Goal: Task Accomplishment & Management: Complete application form

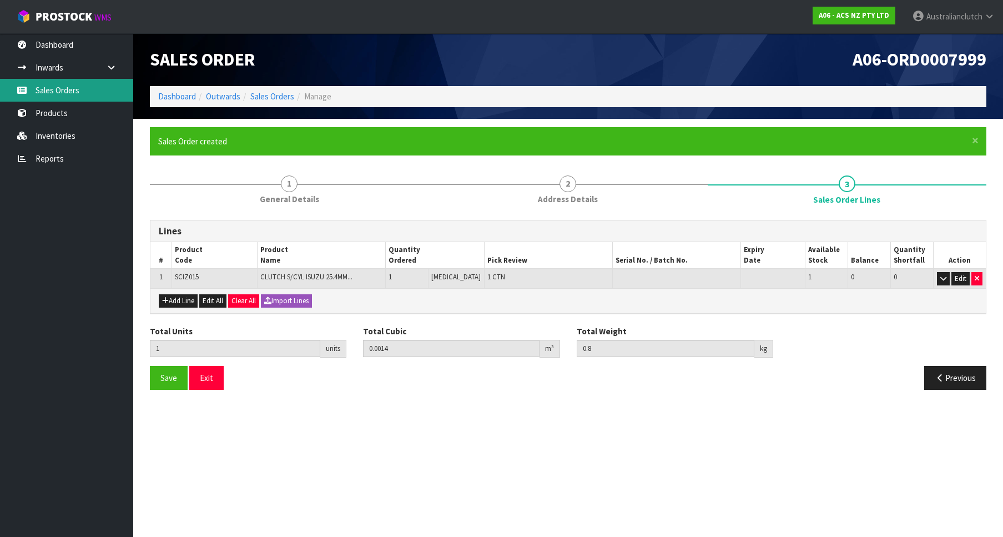
click at [72, 81] on link "Sales Orders" at bounding box center [66, 90] width 133 height 23
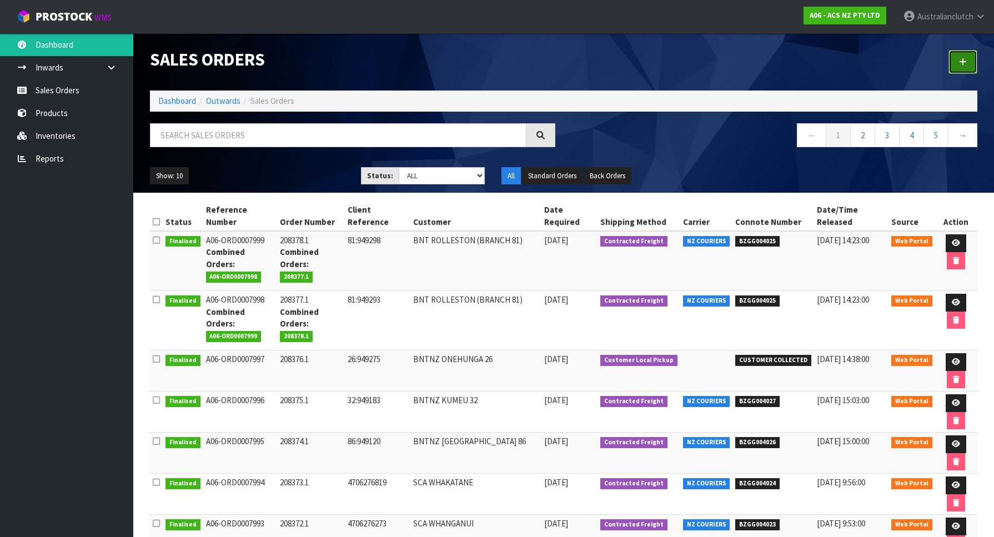
click at [958, 67] on link at bounding box center [962, 62] width 29 height 24
click at [971, 58] on link at bounding box center [962, 62] width 29 height 24
click at [48, 21] on span "ProStock" at bounding box center [64, 16] width 57 height 14
click at [950, 52] on link at bounding box center [962, 62] width 29 height 24
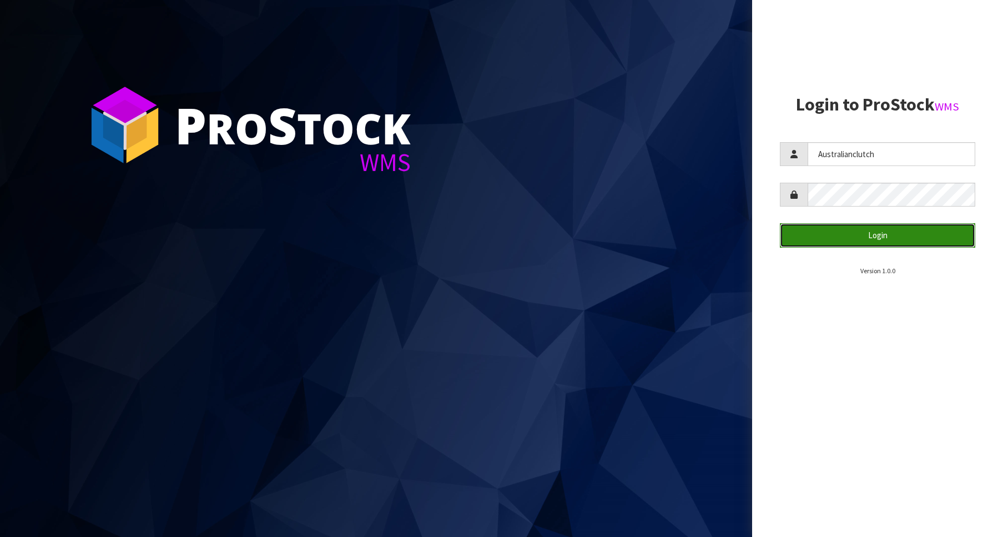
click at [916, 225] on button "Login" at bounding box center [877, 235] width 195 height 24
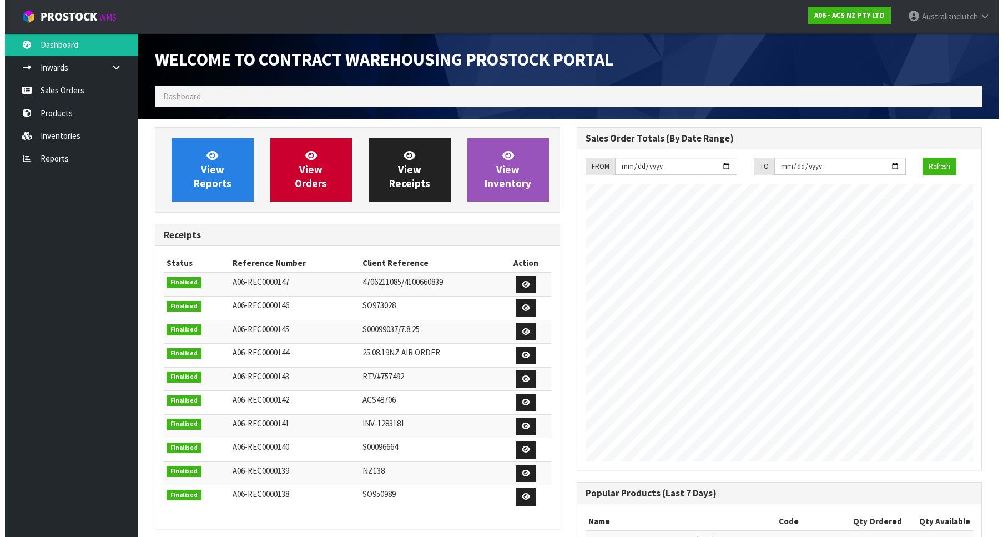
scroll to position [616, 422]
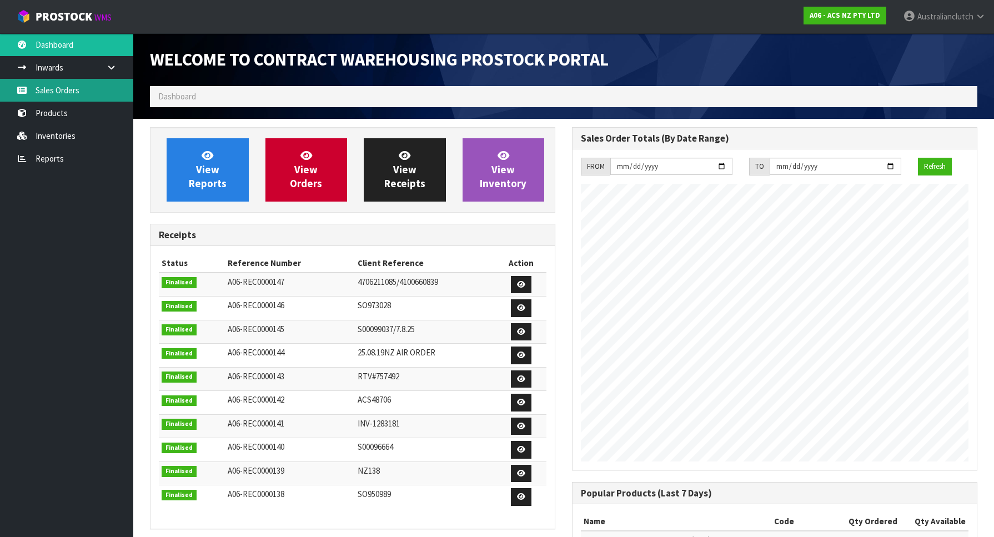
click at [16, 92] on link "Sales Orders" at bounding box center [66, 90] width 133 height 23
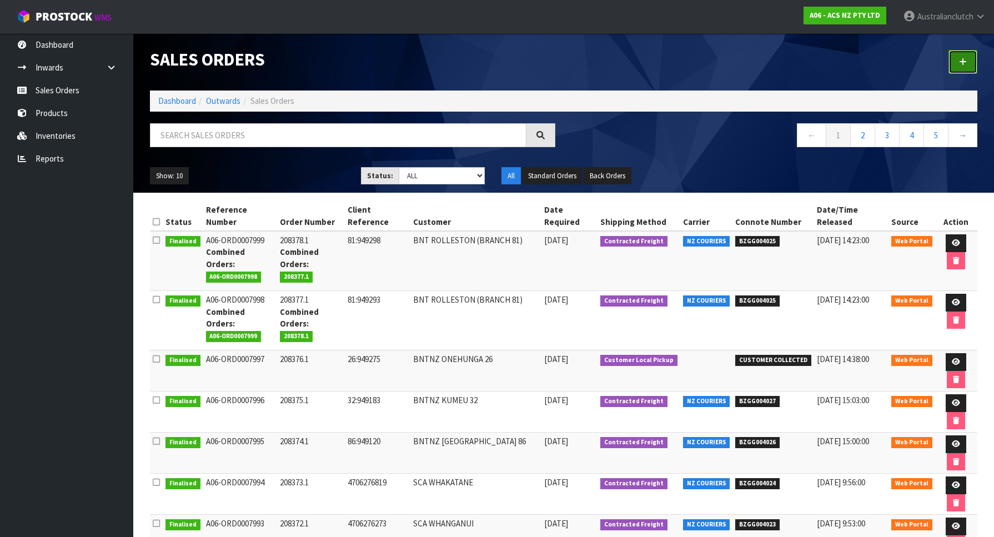
click at [957, 56] on link at bounding box center [962, 62] width 29 height 24
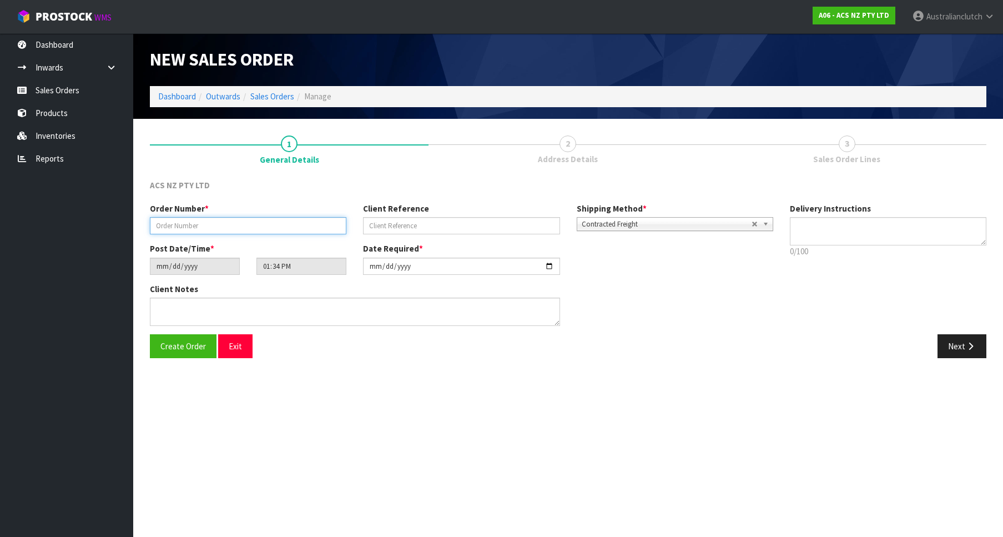
click at [231, 229] on input "text" at bounding box center [248, 225] width 197 height 17
paste input "208379.1"
type input "208379.1"
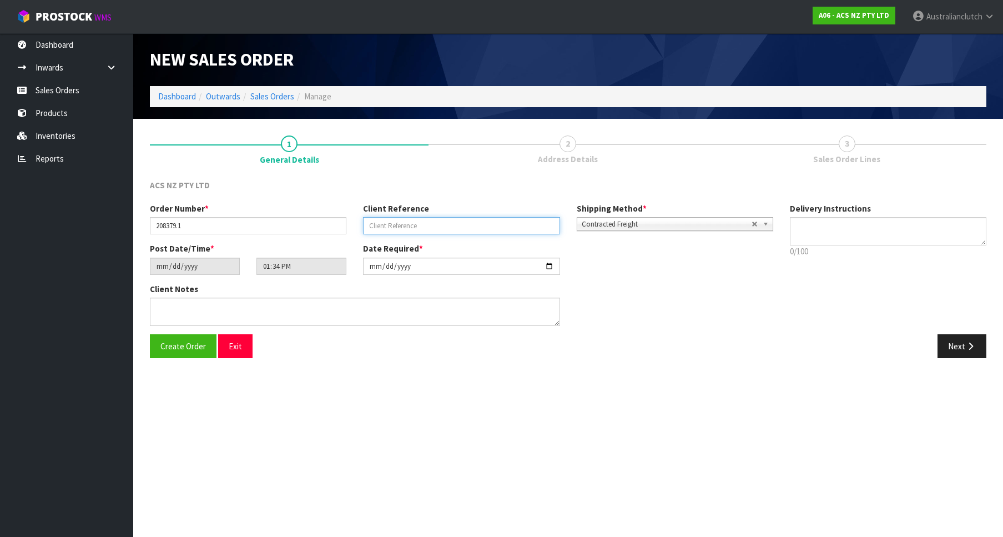
drag, startPoint x: 443, startPoint y: 228, endPoint x: 485, endPoint y: 244, distance: 45.5
click at [440, 228] on input "text" at bounding box center [461, 225] width 197 height 17
paste input "15:949427"
type input "15:949427"
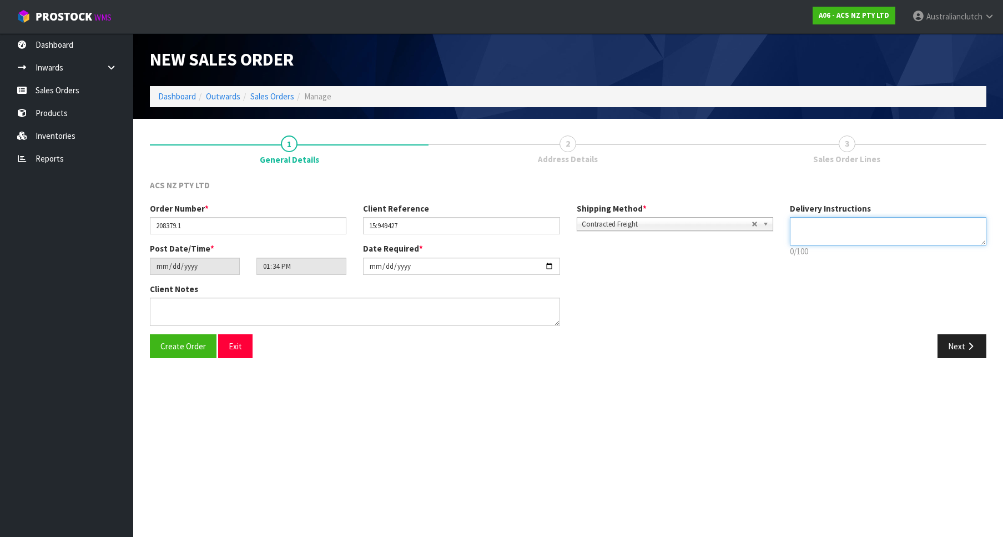
click at [861, 242] on textarea at bounding box center [888, 231] width 197 height 28
drag, startPoint x: 835, startPoint y: 219, endPoint x: 828, endPoint y: 221, distance: 7.6
click at [830, 220] on textarea at bounding box center [888, 231] width 197 height 28
click at [713, 221] on span "Contracted Freight" at bounding box center [667, 224] width 170 height 13
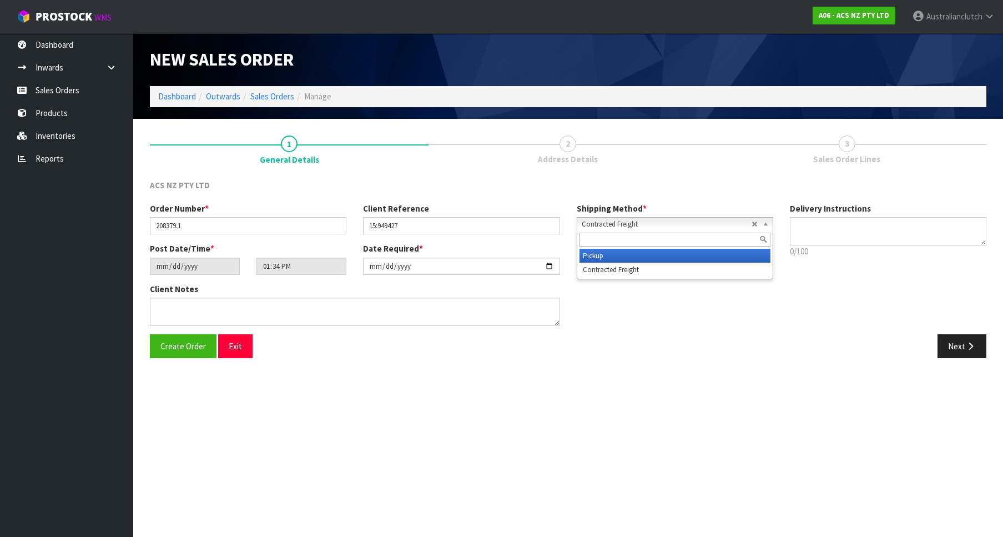
click at [673, 259] on li "Pickup" at bounding box center [675, 256] width 191 height 14
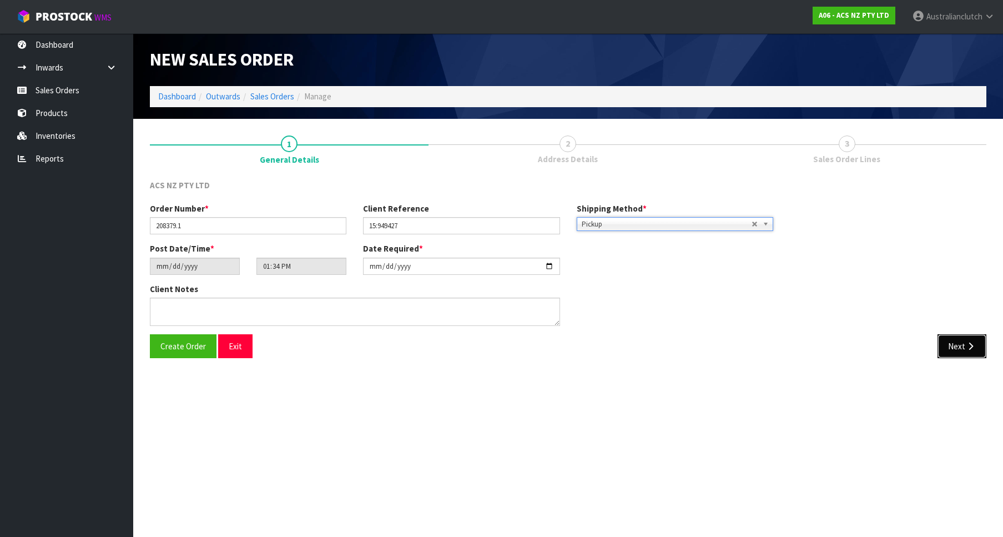
click at [949, 345] on button "Next" at bounding box center [962, 346] width 49 height 24
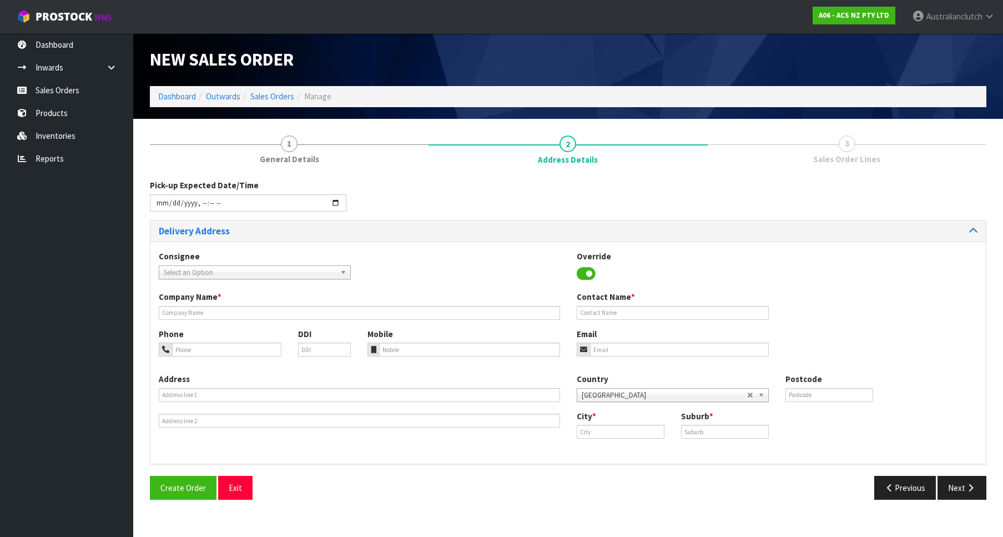
click at [257, 271] on span "Select an Option" at bounding box center [250, 272] width 172 height 13
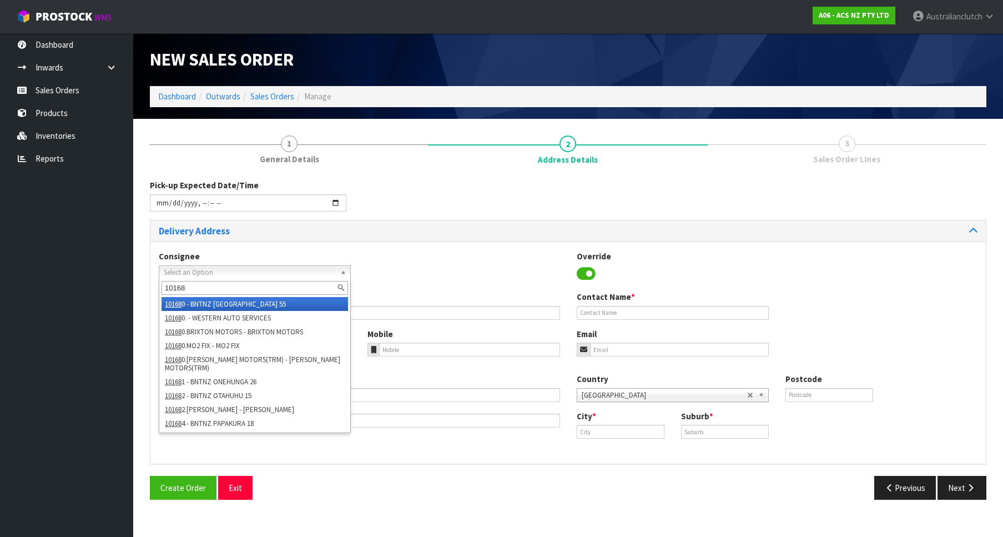
type input "101682"
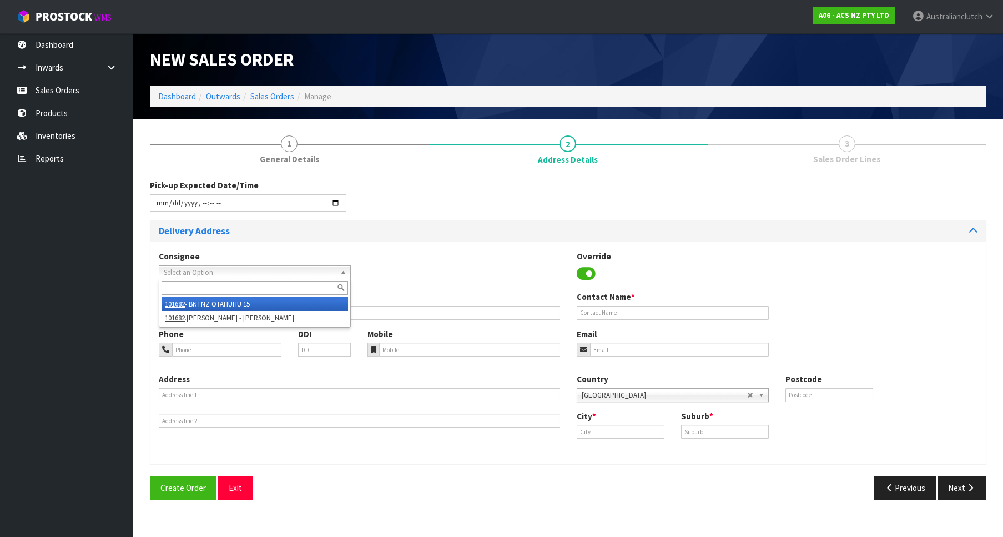
type input "BNTNZ OTAHUHU 15"
type input "[STREET_ADDRESS]"
type input "1062"
type input "OTAHUHU"
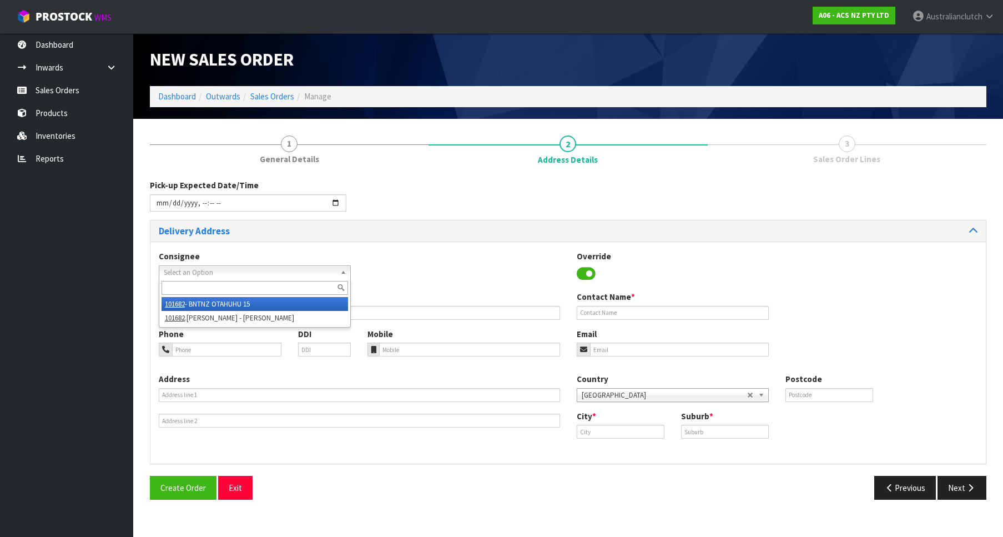
type input "OTAHUHU"
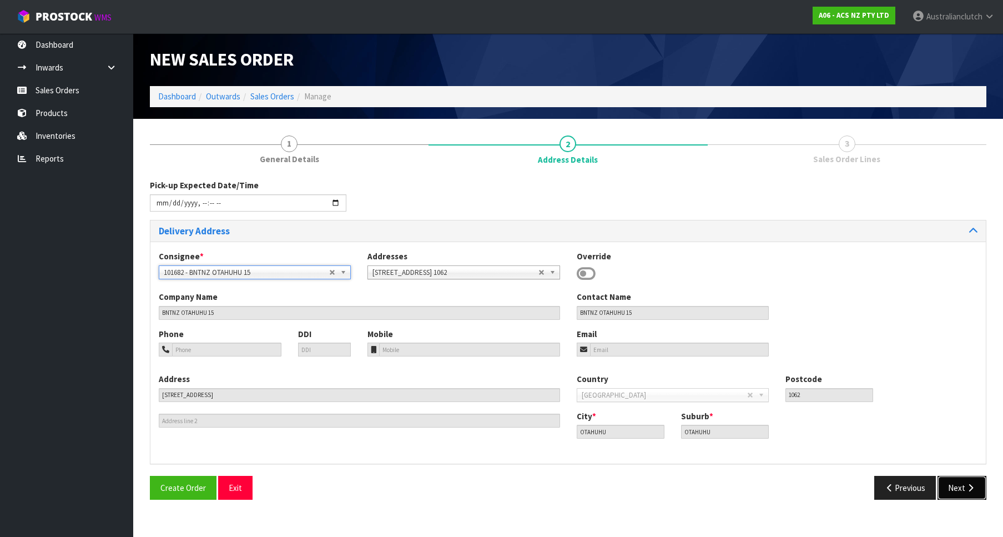
click at [957, 482] on button "Next" at bounding box center [962, 488] width 49 height 24
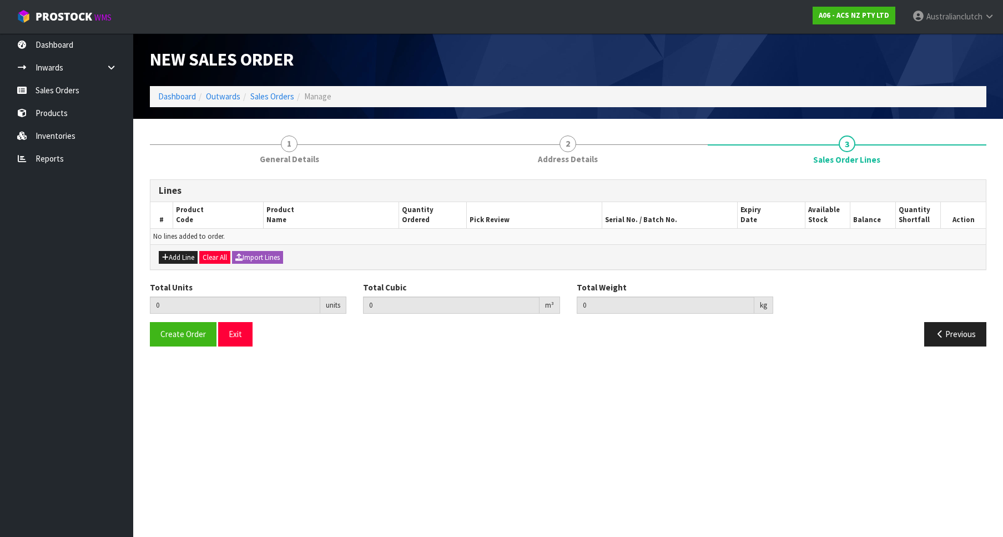
click at [179, 249] on div "Add Line Clear All Import Lines" at bounding box center [568, 256] width 836 height 25
click at [188, 260] on button "Add Line" at bounding box center [178, 257] width 39 height 13
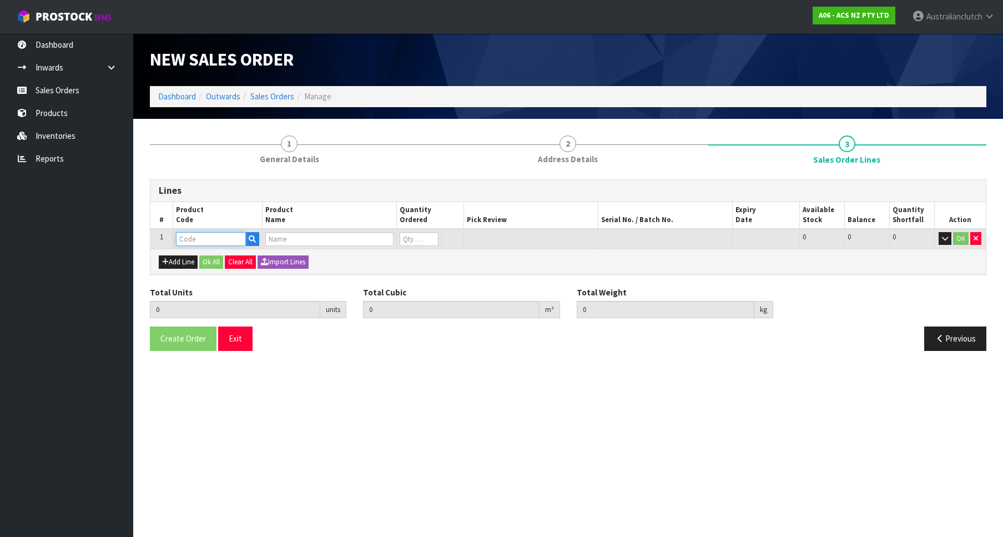
click at [206, 238] on input "text" at bounding box center [211, 239] width 70 height 14
paste input "MCTY111"
type input "MCTY111"
type input "0.000000"
type input "0.000"
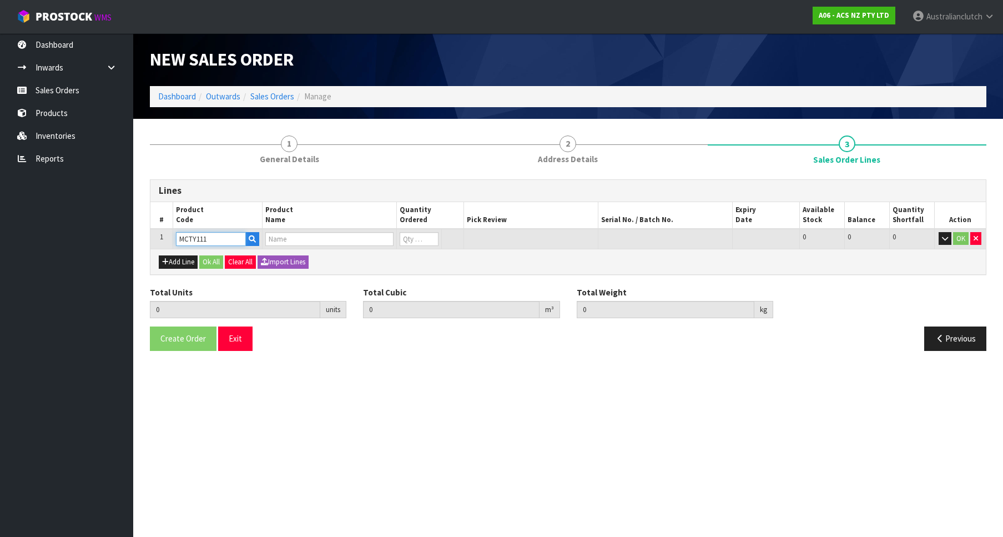
type input "CLUTCH M/CYL TOYOTA 15.87mm (5/8")"
type input "0"
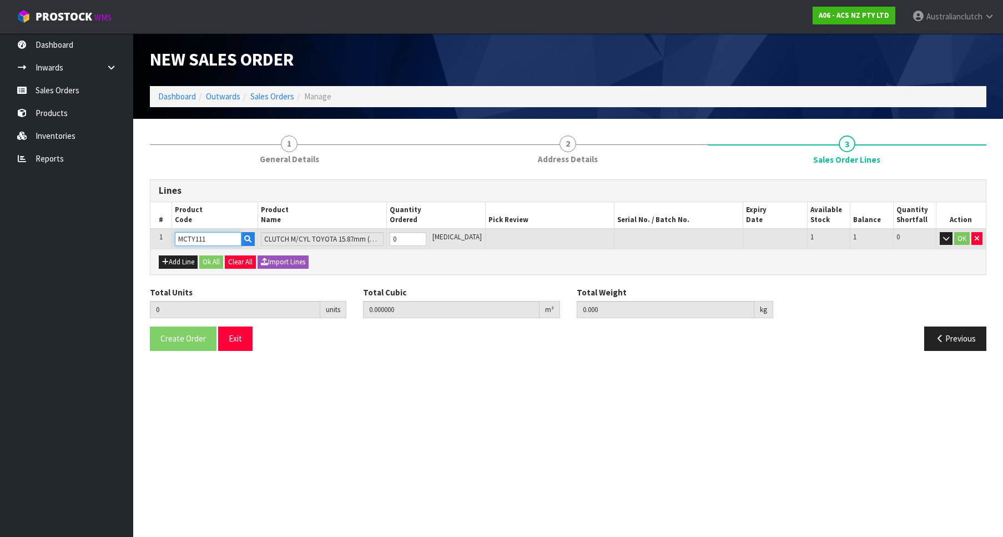
type input "1"
type input "0.001008"
type input "0.7"
type input "1"
click at [426, 234] on input "1" at bounding box center [408, 239] width 37 height 14
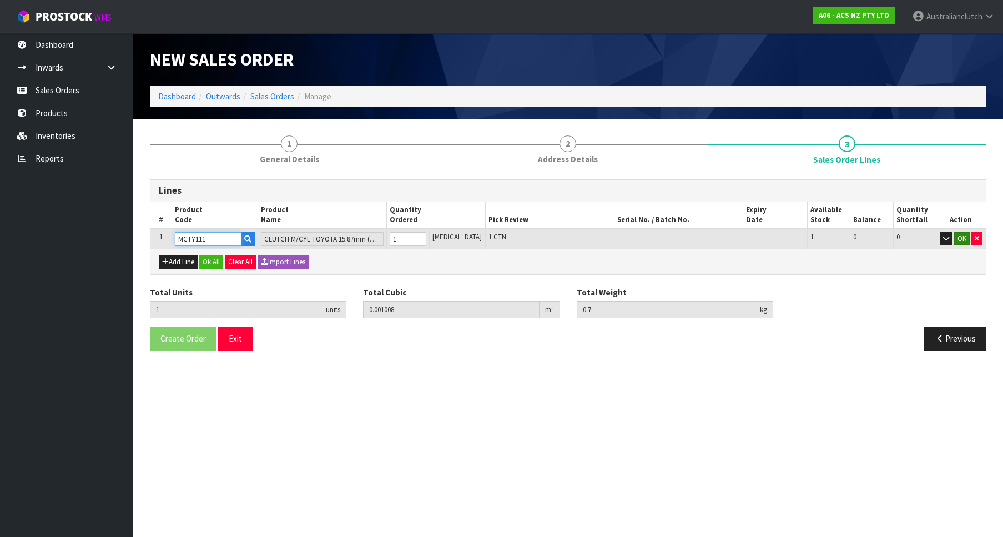
type input "MCTY111"
click at [956, 235] on button "OK" at bounding box center [962, 238] width 16 height 13
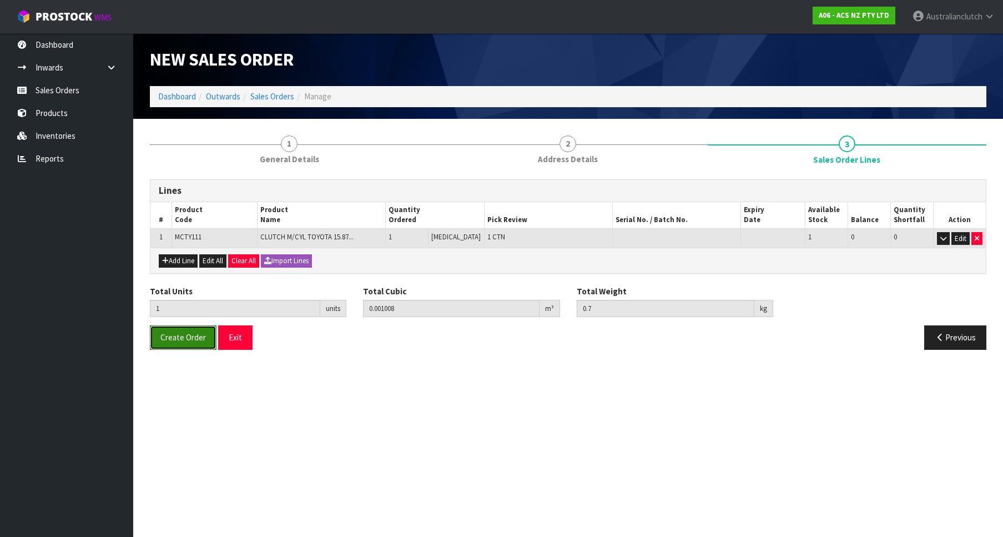
click at [175, 336] on span "Create Order" at bounding box center [183, 337] width 46 height 11
